Goal: Navigation & Orientation: Find specific page/section

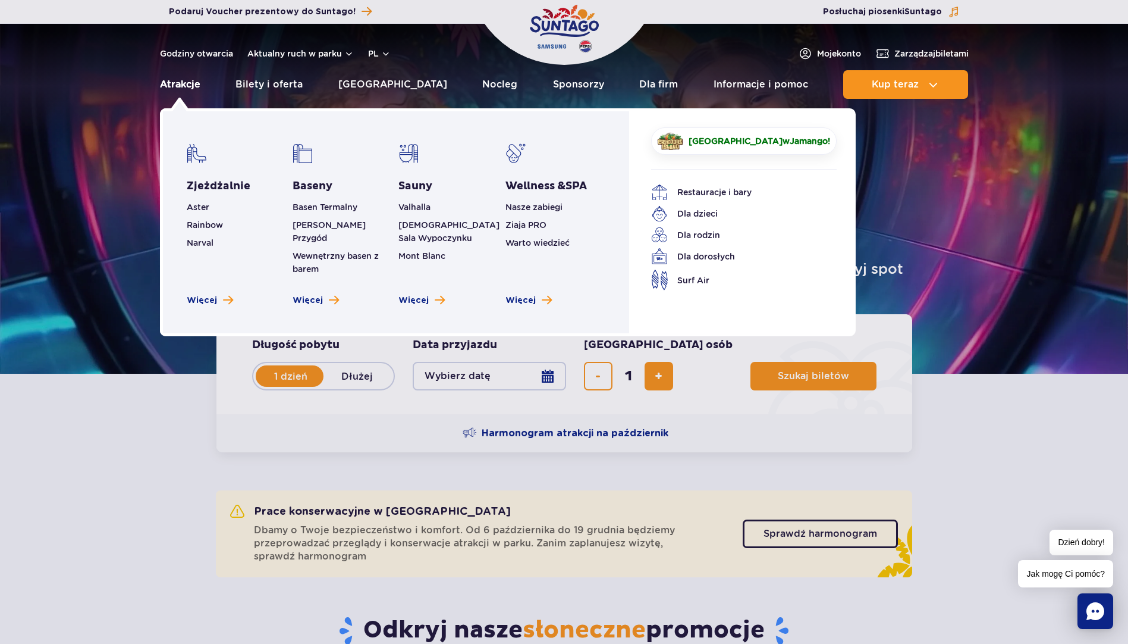
click at [178, 80] on link "Atrakcje" at bounding box center [180, 84] width 40 height 29
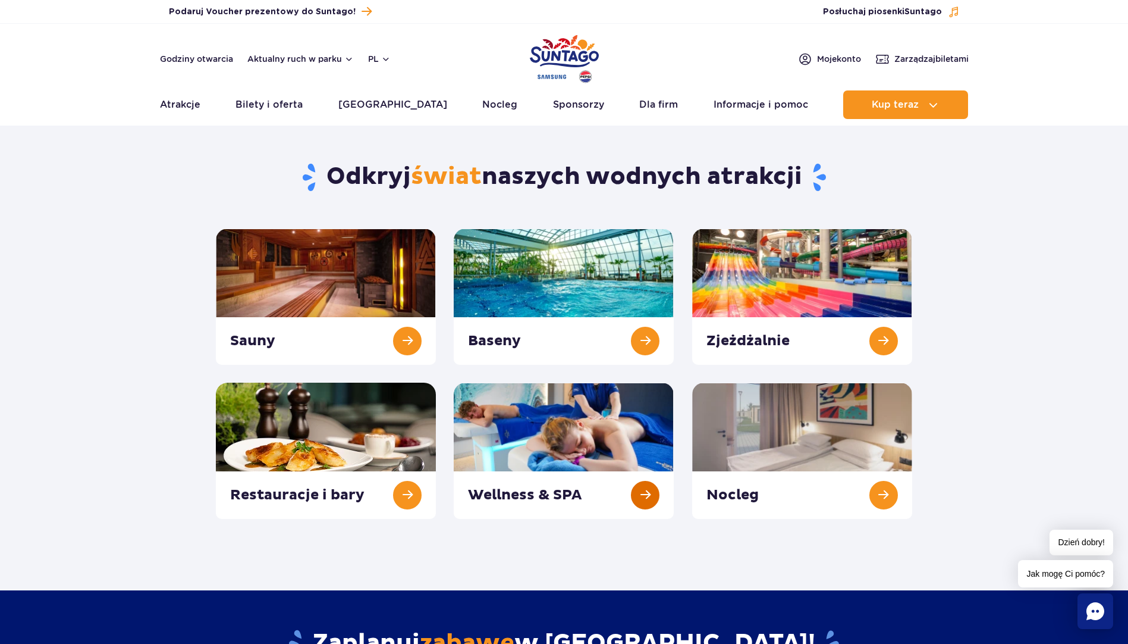
click at [567, 427] on link at bounding box center [564, 450] width 220 height 136
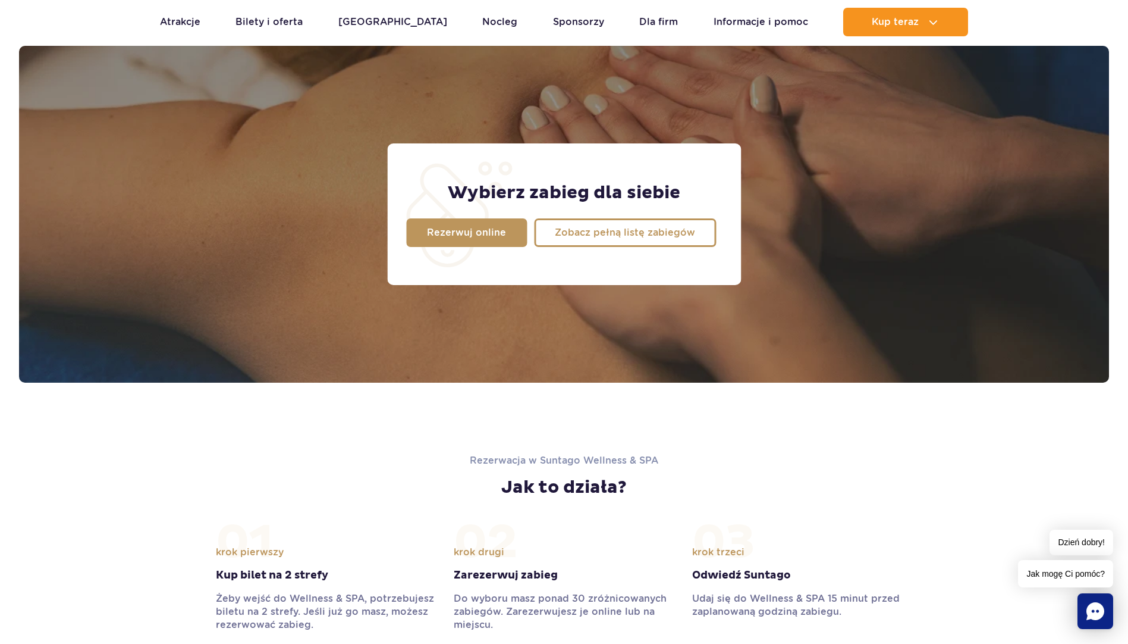
scroll to position [952, 0]
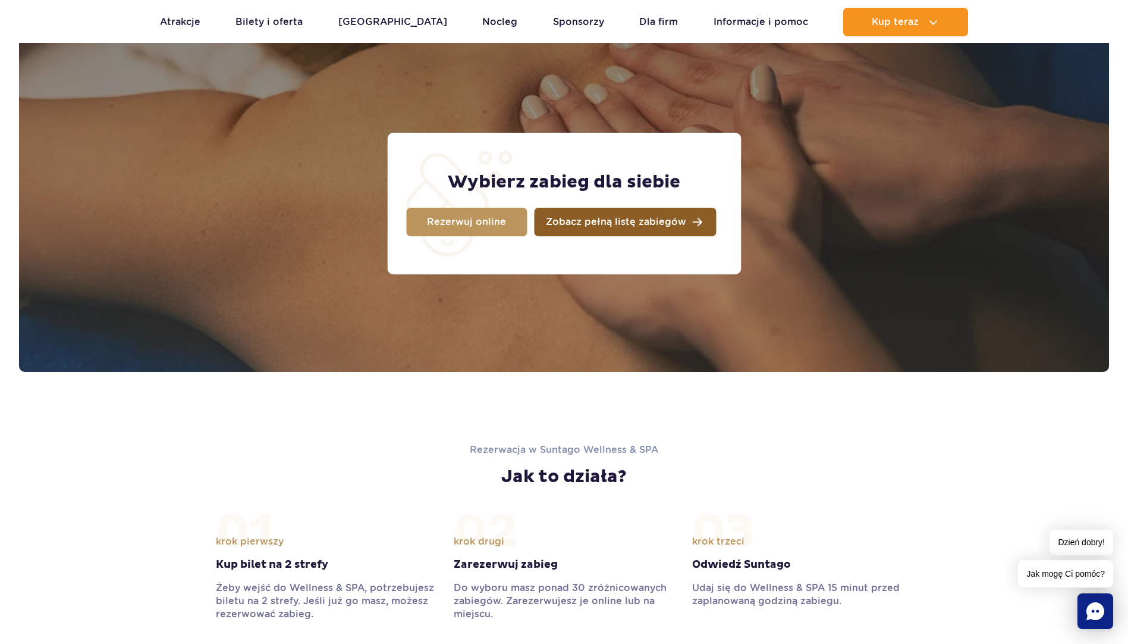
click at [588, 223] on span "Zobacz pełną listę zabiegów" at bounding box center [616, 222] width 140 height 10
